Goal: Information Seeking & Learning: Learn about a topic

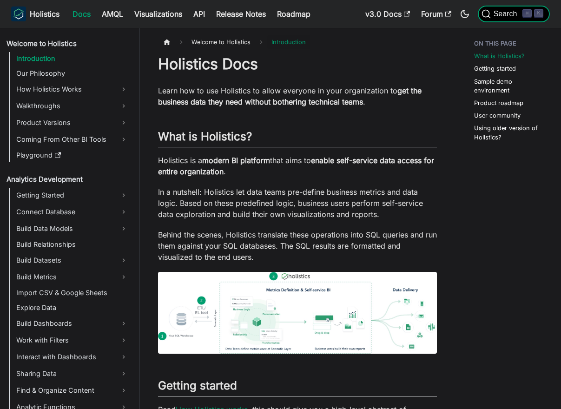
click at [496, 13] on span "Search" at bounding box center [506, 14] width 32 height 8
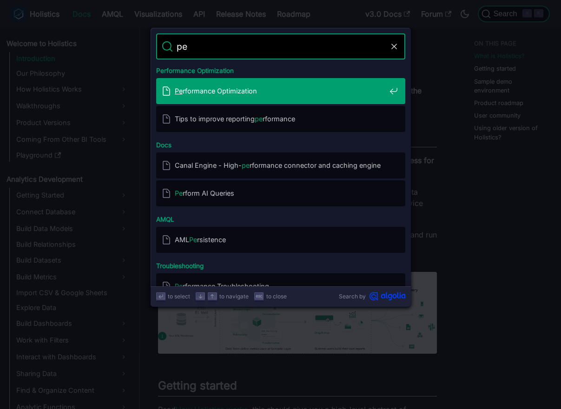
type input "p"
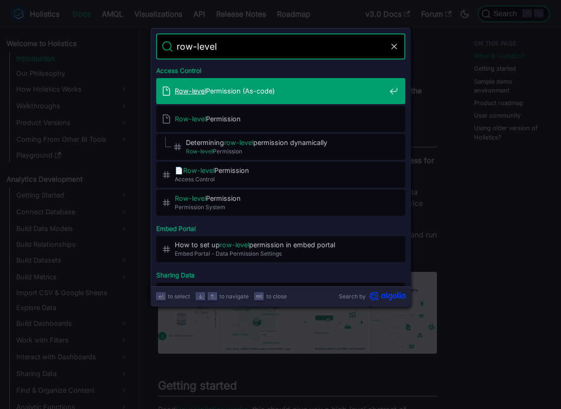
type input "row-level"
click at [298, 83] on div "Row-level Permission (As-code)" at bounding box center [283, 91] width 243 height 26
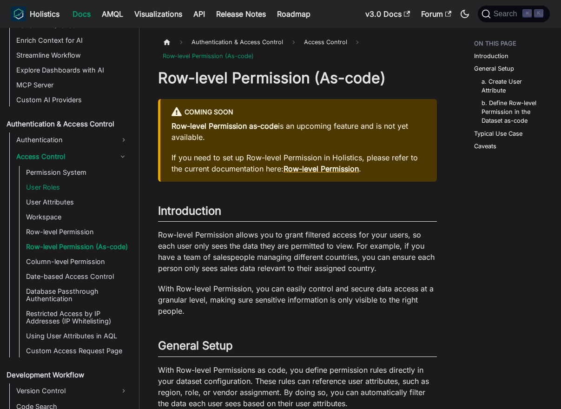
scroll to position [557, 0]
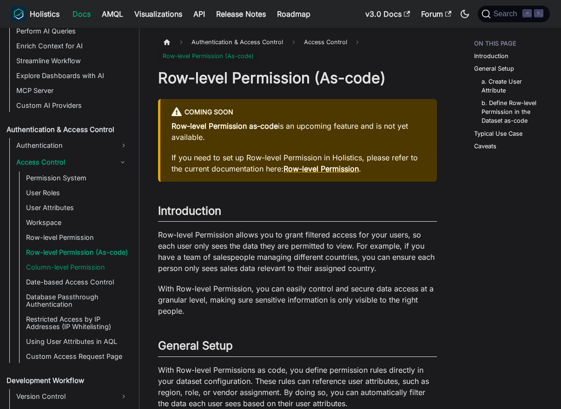
click at [86, 268] on link "Column-level Permission" at bounding box center [77, 267] width 108 height 13
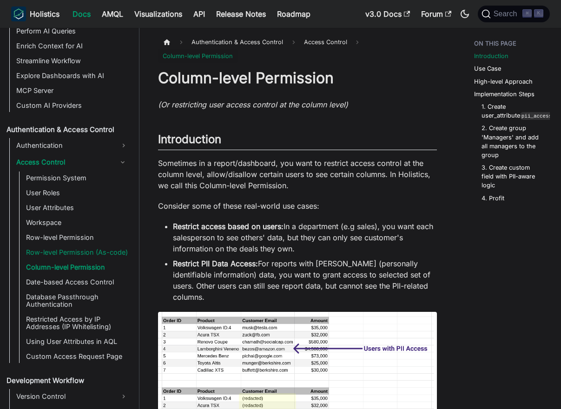
click at [93, 253] on link "Row-level Permission (As-code)" at bounding box center [77, 252] width 108 height 13
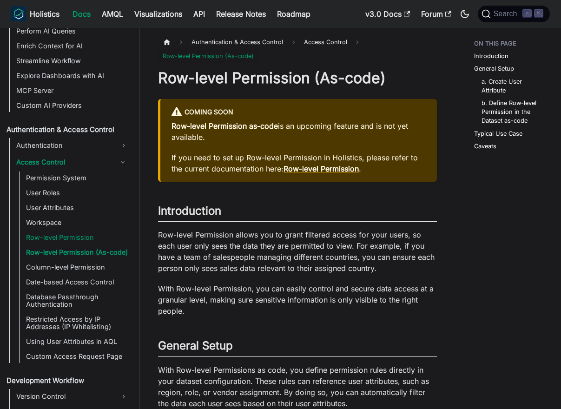
click at [90, 235] on link "Row-level Permission" at bounding box center [77, 237] width 108 height 13
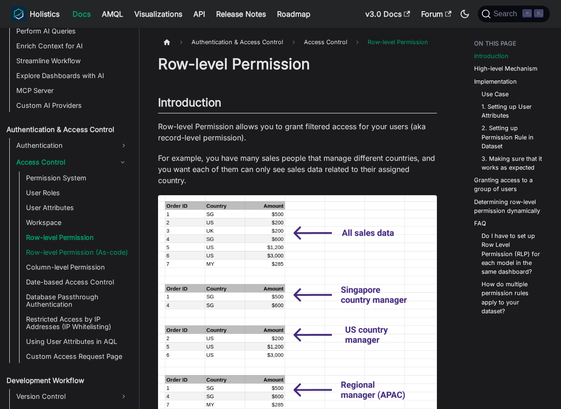
click at [90, 253] on link "Row-level Permission (As-code)" at bounding box center [77, 252] width 108 height 13
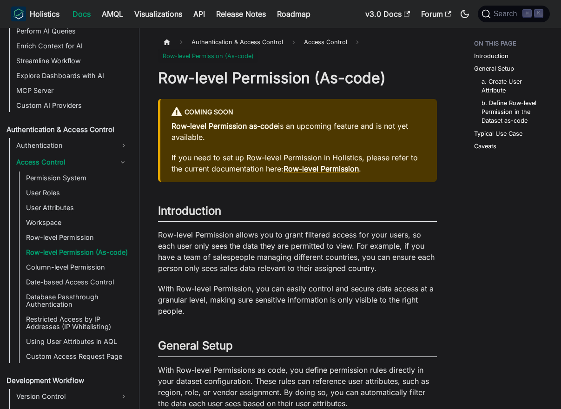
click at [294, 82] on h1 "Row-level Permission (As-code)" at bounding box center [297, 78] width 279 height 19
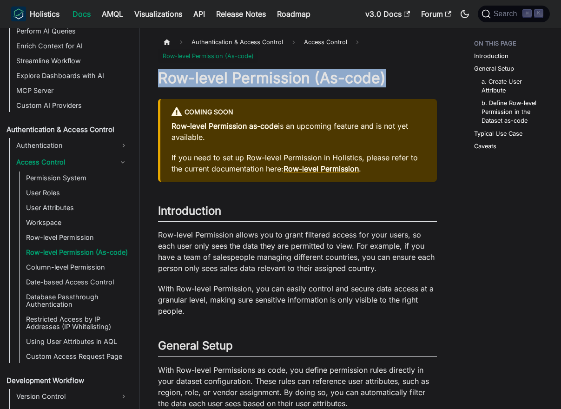
click at [294, 82] on h1 "Row-level Permission (As-code)" at bounding box center [297, 78] width 279 height 19
copy h1 "Row-level Permission (As-code)"
click at [85, 239] on link "Row-level Permission" at bounding box center [77, 237] width 108 height 13
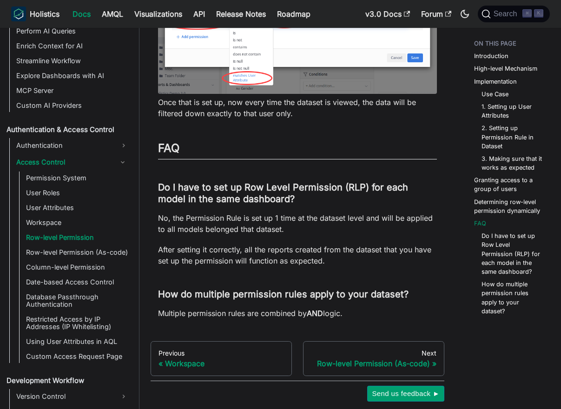
scroll to position [3730, 0]
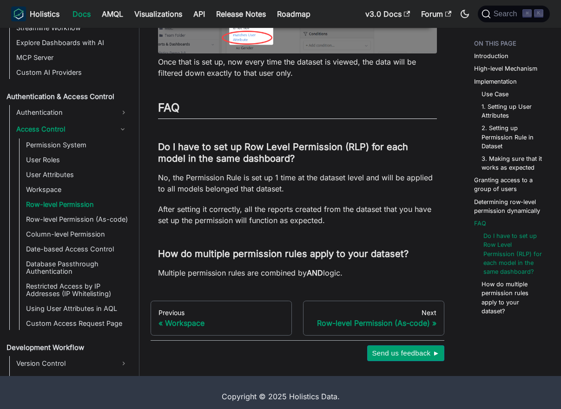
click at [507, 265] on link "Do I have to set up Row Level Permission (RLP) for each model in the same dashb…" at bounding box center [513, 253] width 61 height 45
click at [91, 213] on link "Row-level Permission (As-code)" at bounding box center [77, 219] width 108 height 13
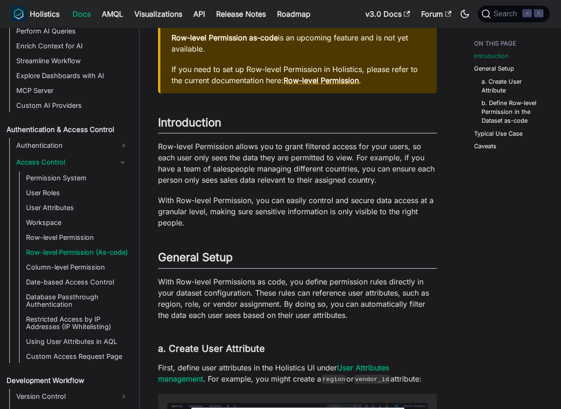
scroll to position [89, 0]
click at [303, 196] on p "With Row-level Permission, you can easily control and secure data access at a g…" at bounding box center [297, 210] width 279 height 33
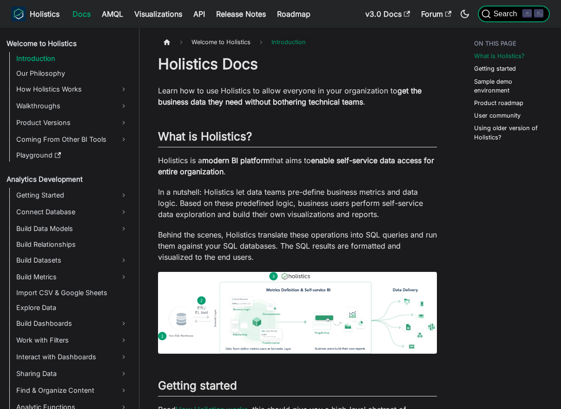
click at [492, 20] on button "Search ⌘ K" at bounding box center [513, 14] width 72 height 17
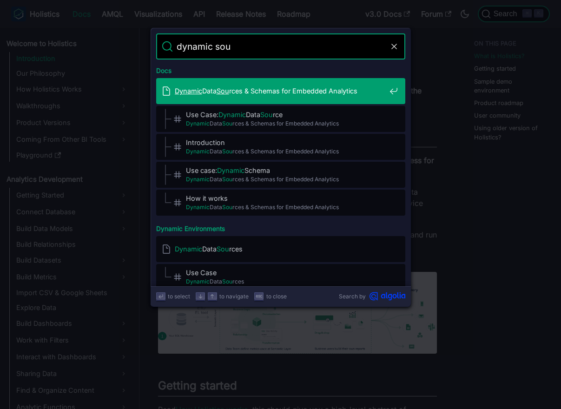
type input "dynamic sour"
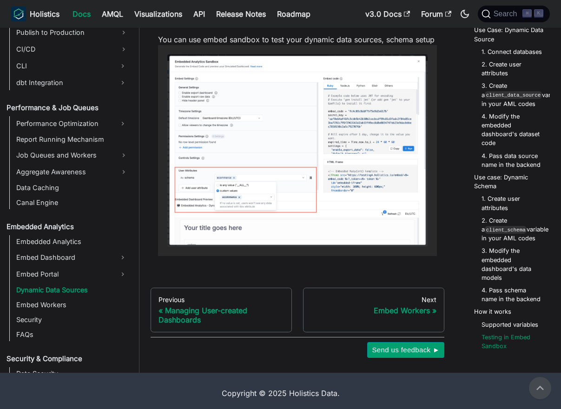
scroll to position [2616, 0]
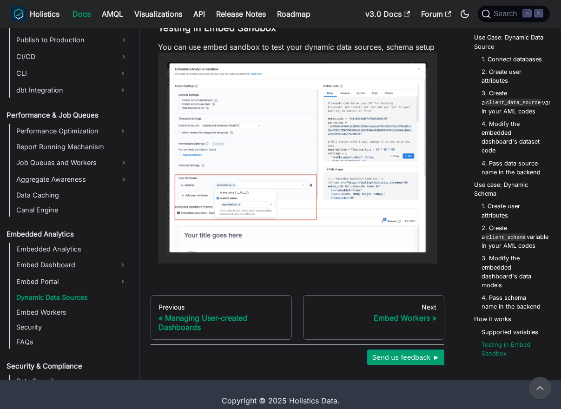
click at [258, 204] on img at bounding box center [297, 158] width 260 height 193
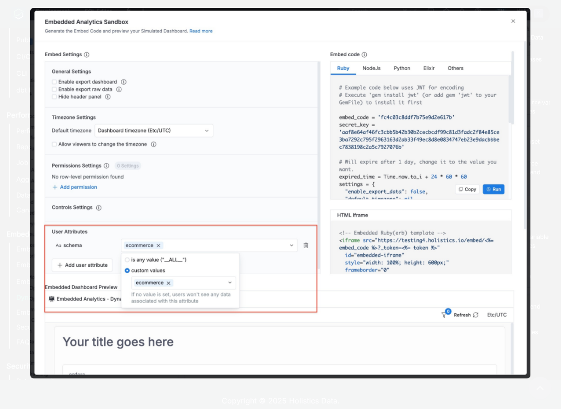
click at [554, 128] on div at bounding box center [280, 204] width 561 height 409
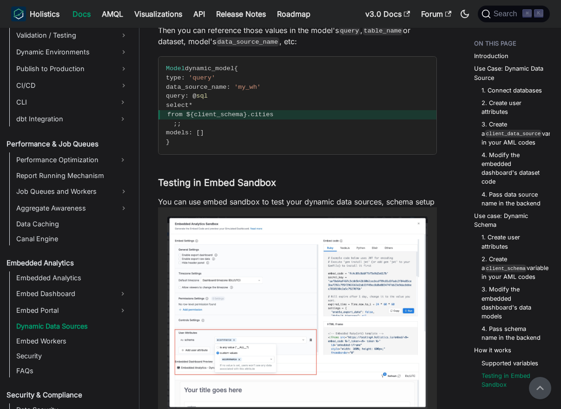
scroll to position [2458, 0]
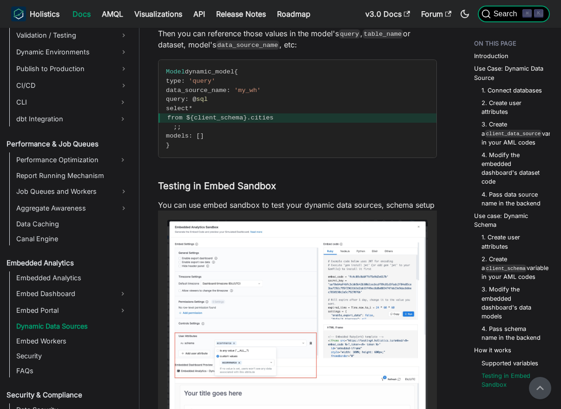
click at [499, 17] on span "Search" at bounding box center [506, 14] width 32 height 8
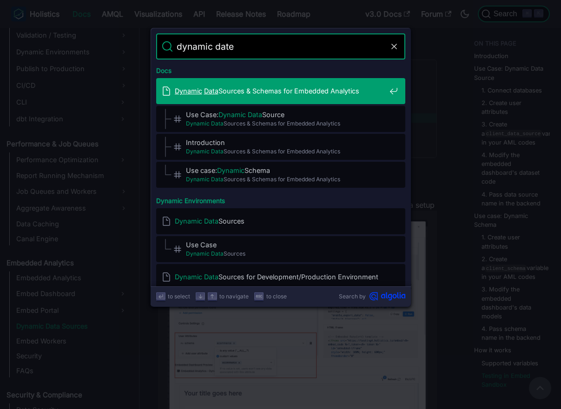
type input "dynamic datea"
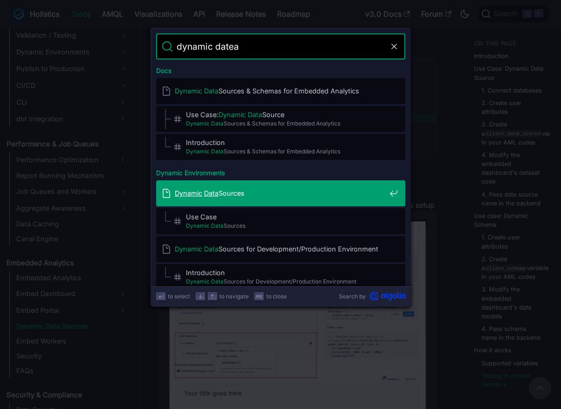
click at [283, 192] on span "Dynamic Data Sources" at bounding box center [280, 193] width 211 height 9
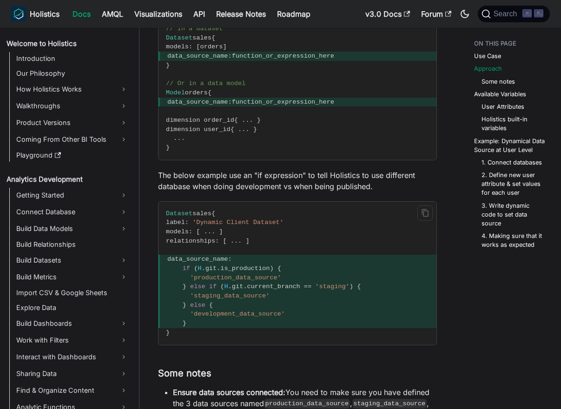
scroll to position [757, 0]
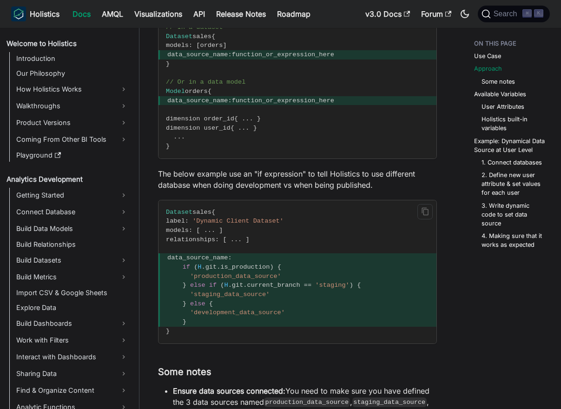
click at [198, 326] on code "Dataset sales { label : 'Dynamic Client Dataset' models : [ ... ] relationships…" at bounding box center [297, 271] width 278 height 143
click at [233, 324] on span "}" at bounding box center [297, 321] width 278 height 9
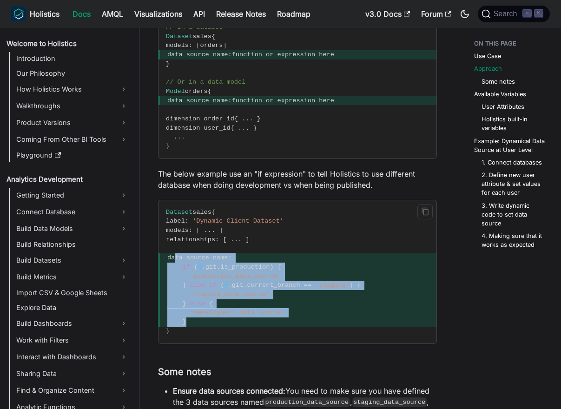
drag, startPoint x: 240, startPoint y: 325, endPoint x: 174, endPoint y: 261, distance: 91.6
click at [174, 261] on code "Dataset sales { label : 'Dynamic Client Dataset' models : [ ... ] relationships…" at bounding box center [297, 271] width 278 height 143
copy code "data_source_name : if ( H . git . is_production ) { 'production_data_source' } …"
drag, startPoint x: 176, startPoint y: 101, endPoint x: 236, endPoint y: 102, distance: 60.4
click at [236, 103] on span "data_source_name : function_or_expression_here" at bounding box center [297, 100] width 278 height 9
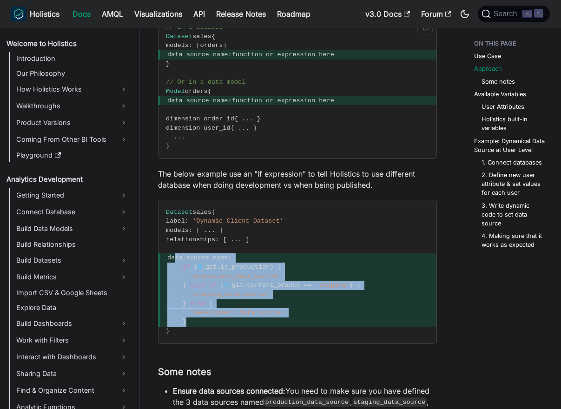
copy span "data_source_name"
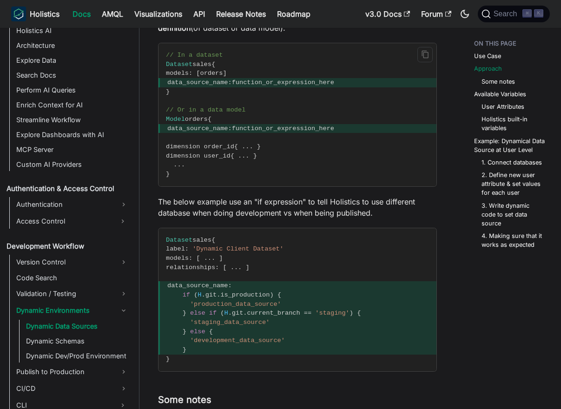
scroll to position [731, 0]
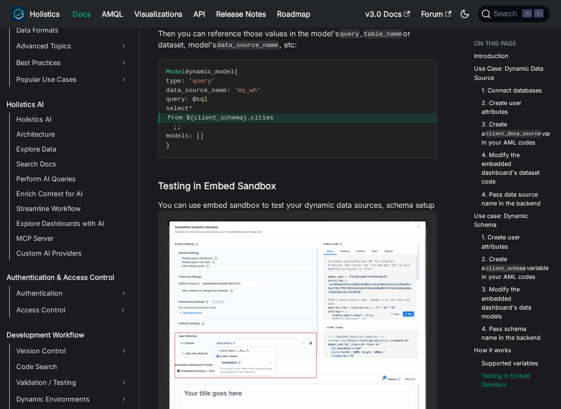
scroll to position [756, 0]
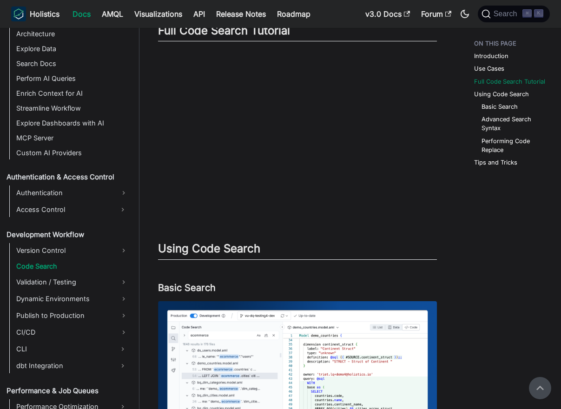
scroll to position [292, 0]
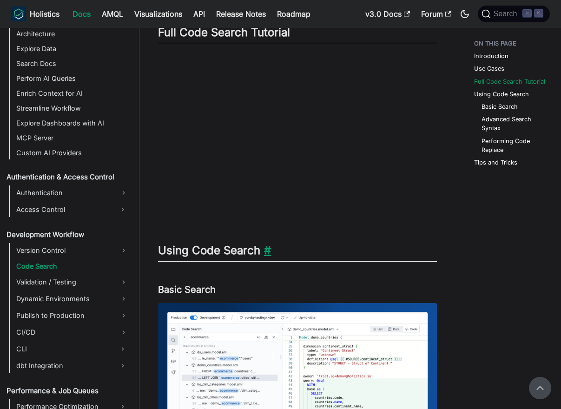
click at [268, 250] on link "​" at bounding box center [265, 249] width 11 height 13
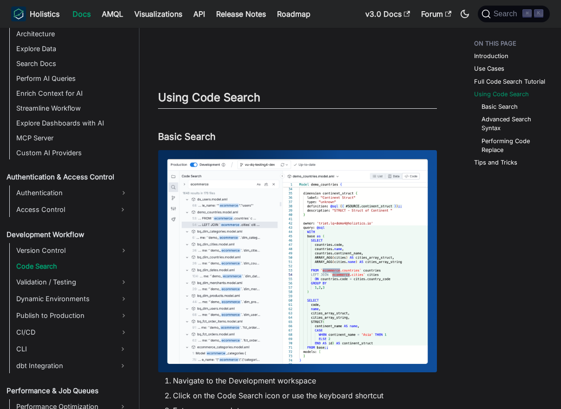
scroll to position [445, 0]
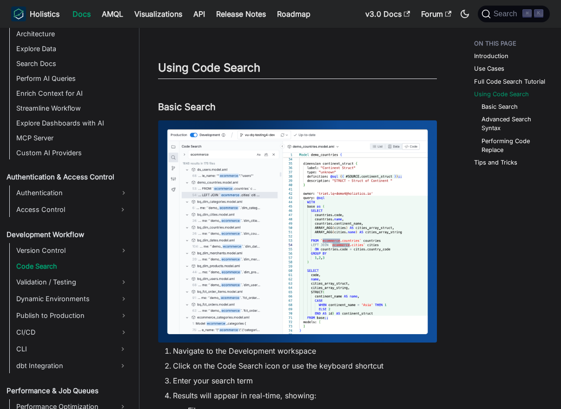
scroll to position [479, 0]
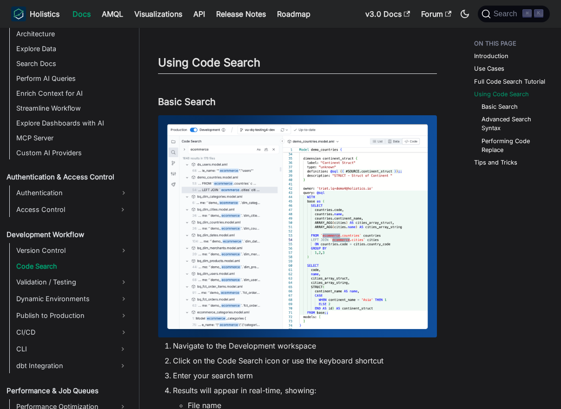
click at [278, 201] on img at bounding box center [297, 226] width 279 height 222
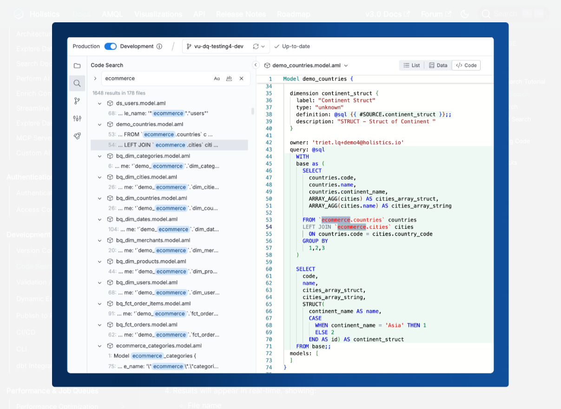
click at [525, 208] on div at bounding box center [280, 204] width 561 height 409
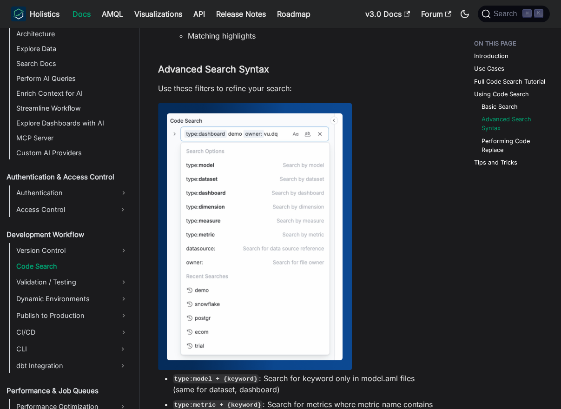
scroll to position [893, 0]
click at [283, 207] on img at bounding box center [255, 236] width 194 height 266
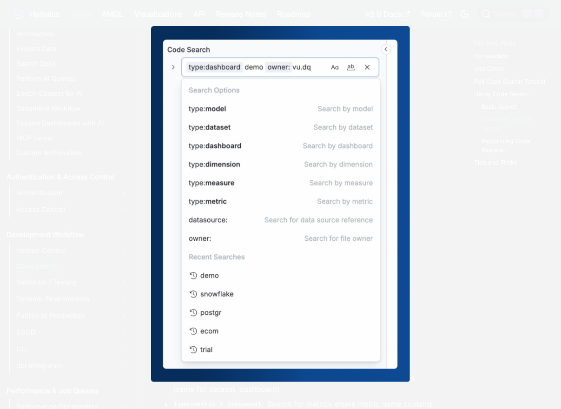
click at [464, 221] on div at bounding box center [280, 204] width 561 height 409
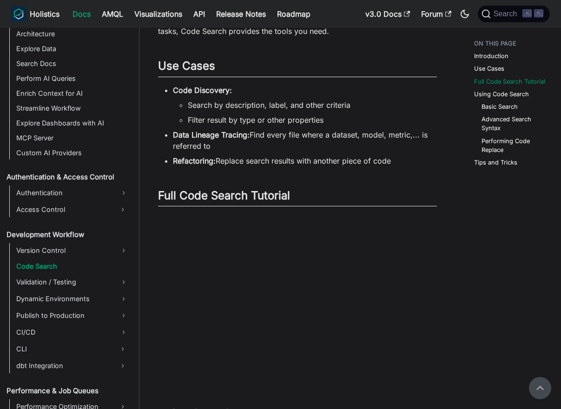
scroll to position [0, 0]
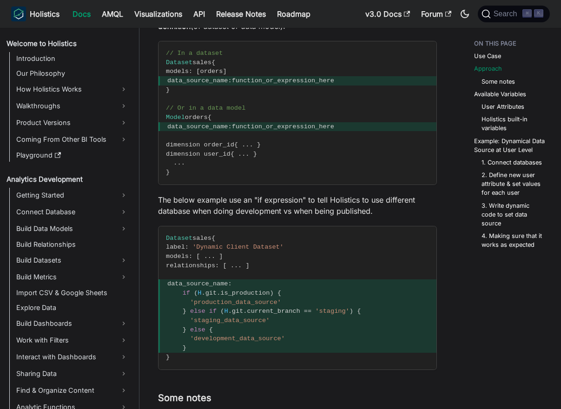
scroll to position [498, 0]
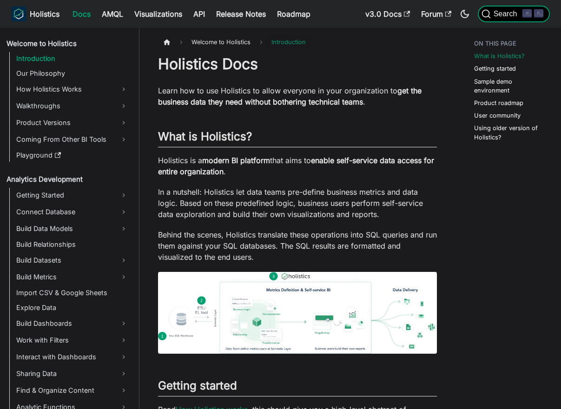
click at [494, 6] on button "Search ⌘ K" at bounding box center [513, 14] width 72 height 17
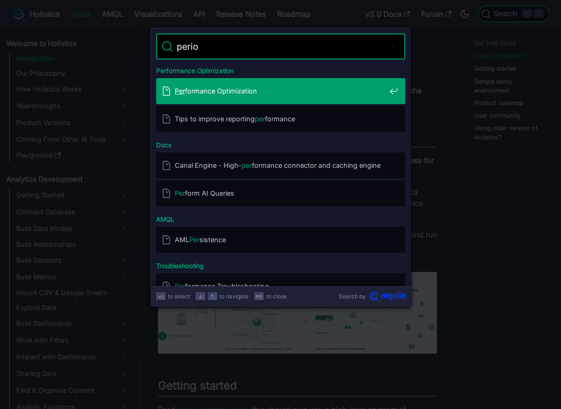
type input "period"
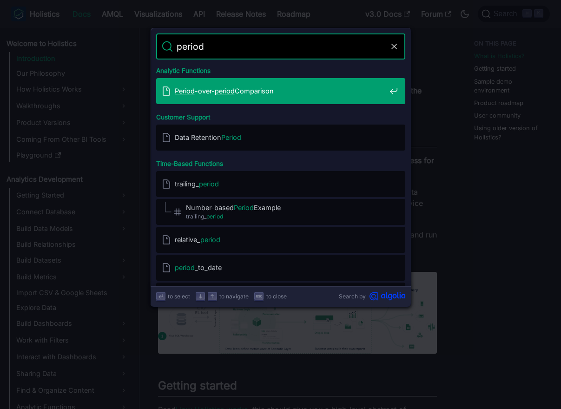
click at [283, 93] on span "Period -over- period Comparison" at bounding box center [280, 90] width 211 height 9
